Goal: Find specific page/section: Find specific page/section

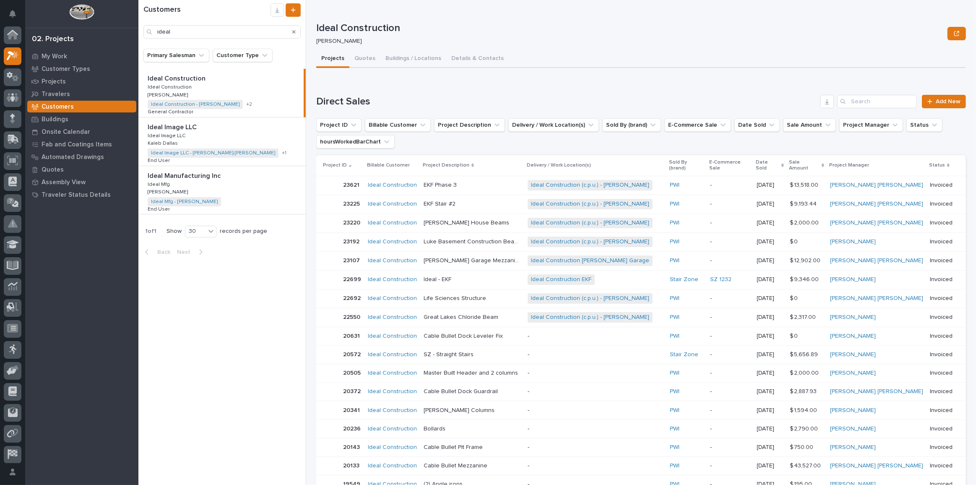
scroll to position [21, 0]
click at [12, 57] on icon at bounding box center [13, 56] width 12 height 10
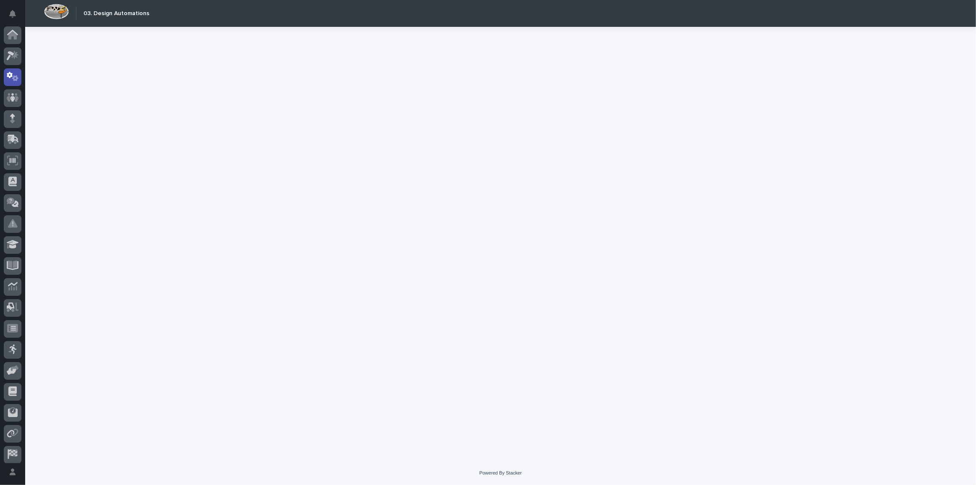
scroll to position [25, 0]
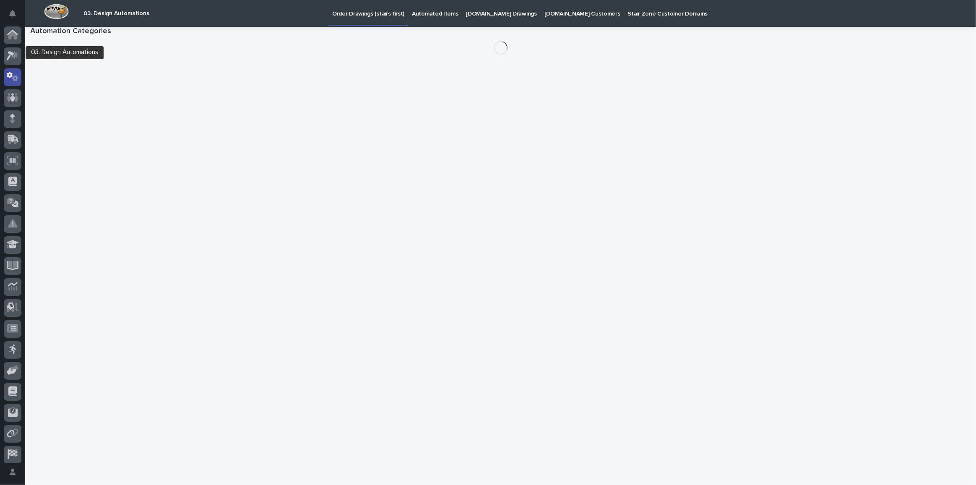
scroll to position [25, 0]
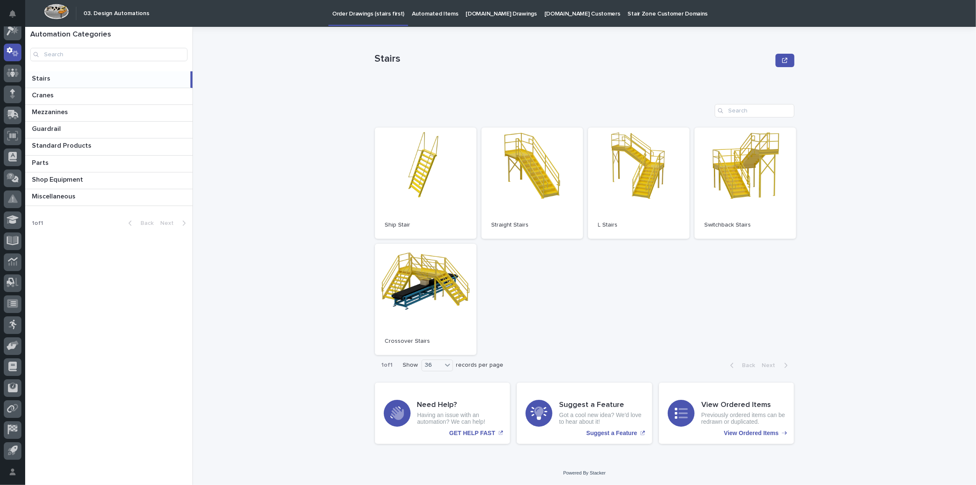
click at [488, 15] on p "[DOMAIN_NAME] Drawings" at bounding box center [501, 9] width 71 height 18
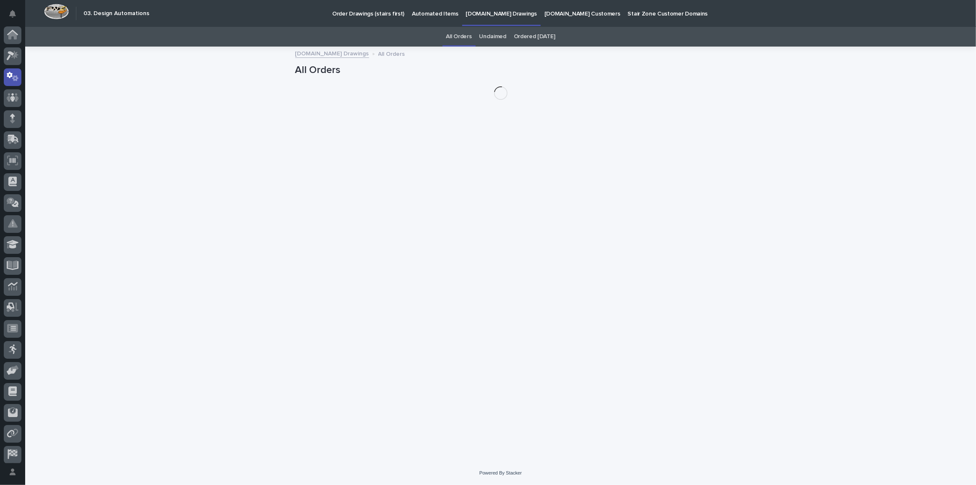
scroll to position [25, 0]
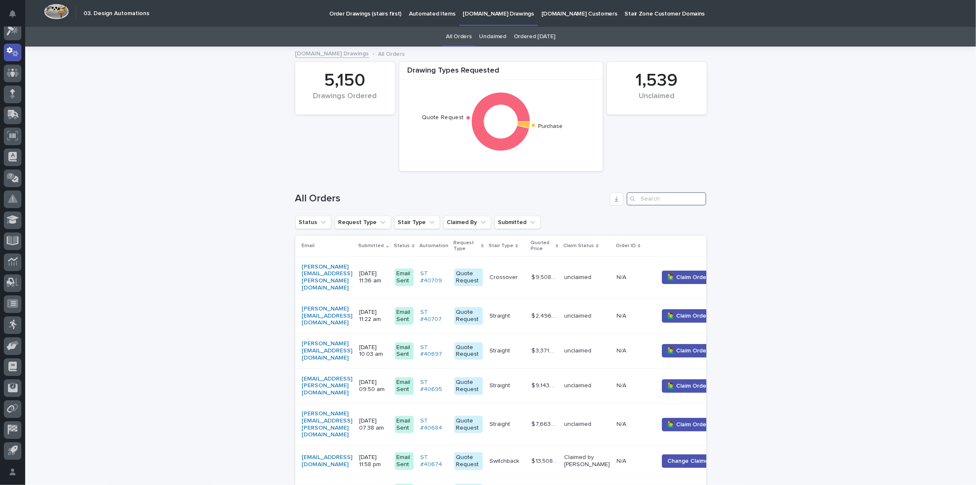
click at [648, 198] on input "Search" at bounding box center [666, 198] width 80 height 13
paste input "[PERSON_NAME][EMAIL_ADDRESS][PERSON_NAME][DOMAIN_NAME]"
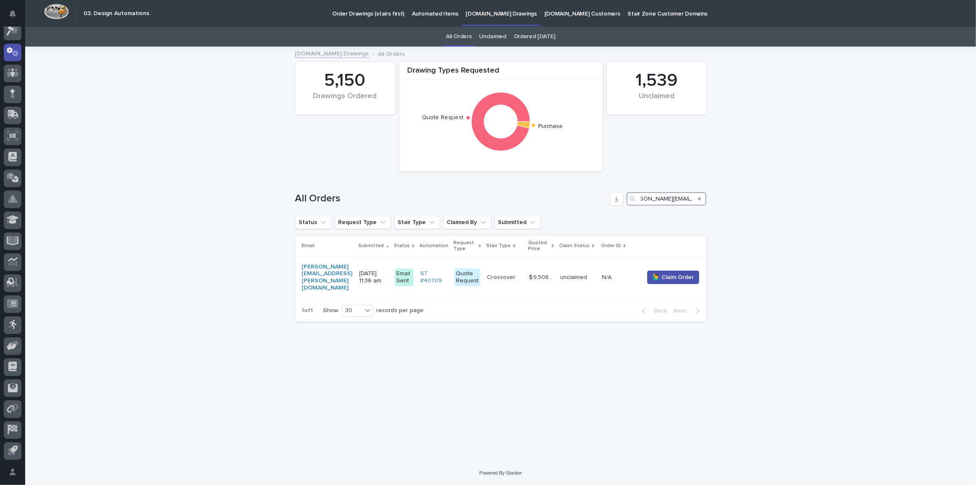
type input "[PERSON_NAME][EMAIL_ADDRESS][PERSON_NAME][DOMAIN_NAME]"
